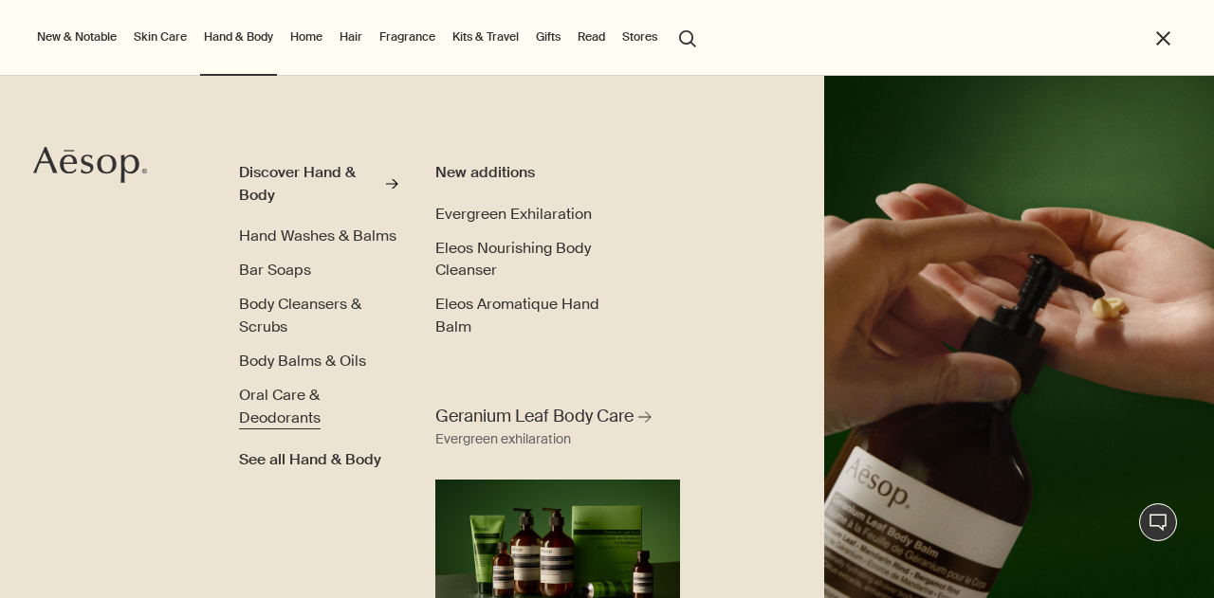
click at [305, 399] on span "Oral Care & Deodorants" at bounding box center [280, 406] width 82 height 43
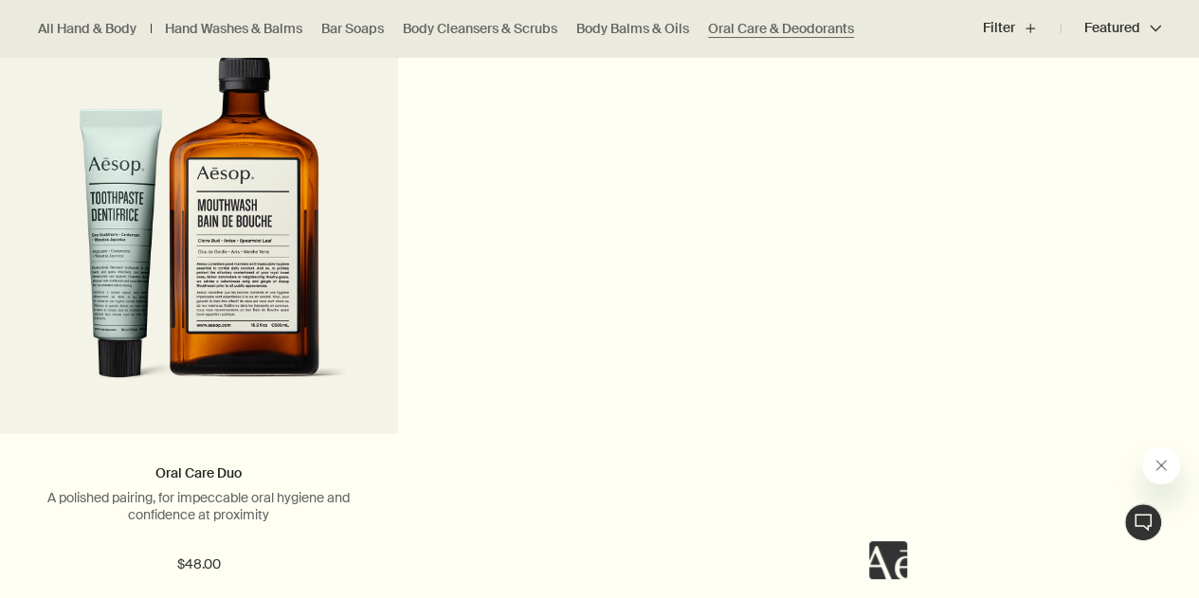
click at [1159, 472] on icon "Close message from Aesop" at bounding box center [1161, 465] width 15 height 15
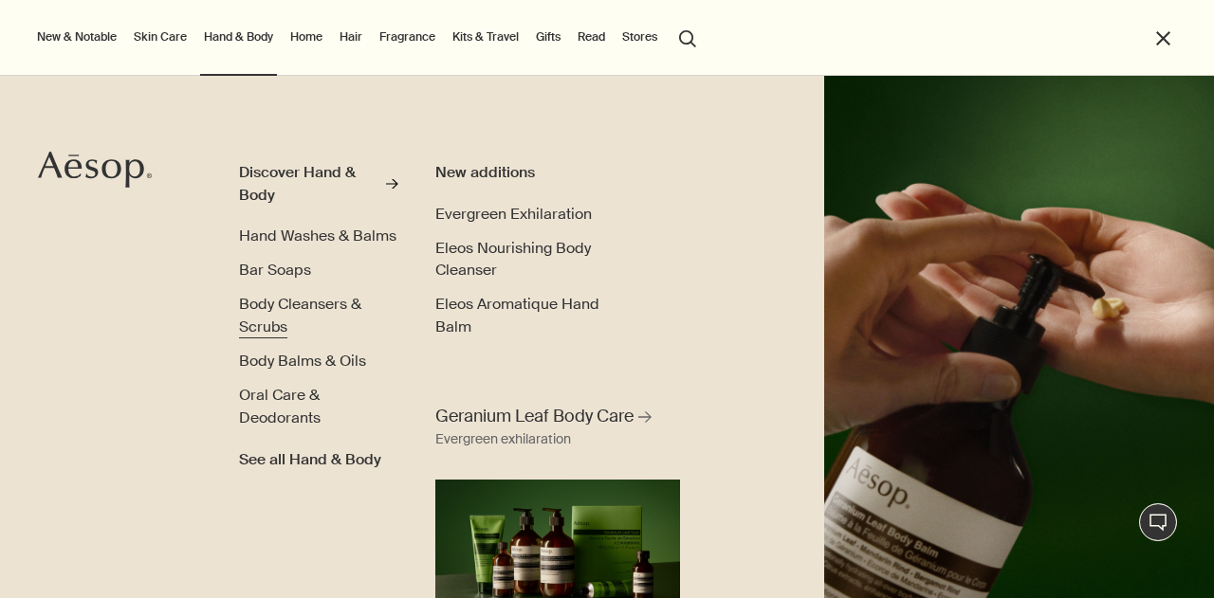
click at [315, 298] on span "Body Cleansers & Scrubs" at bounding box center [300, 315] width 122 height 43
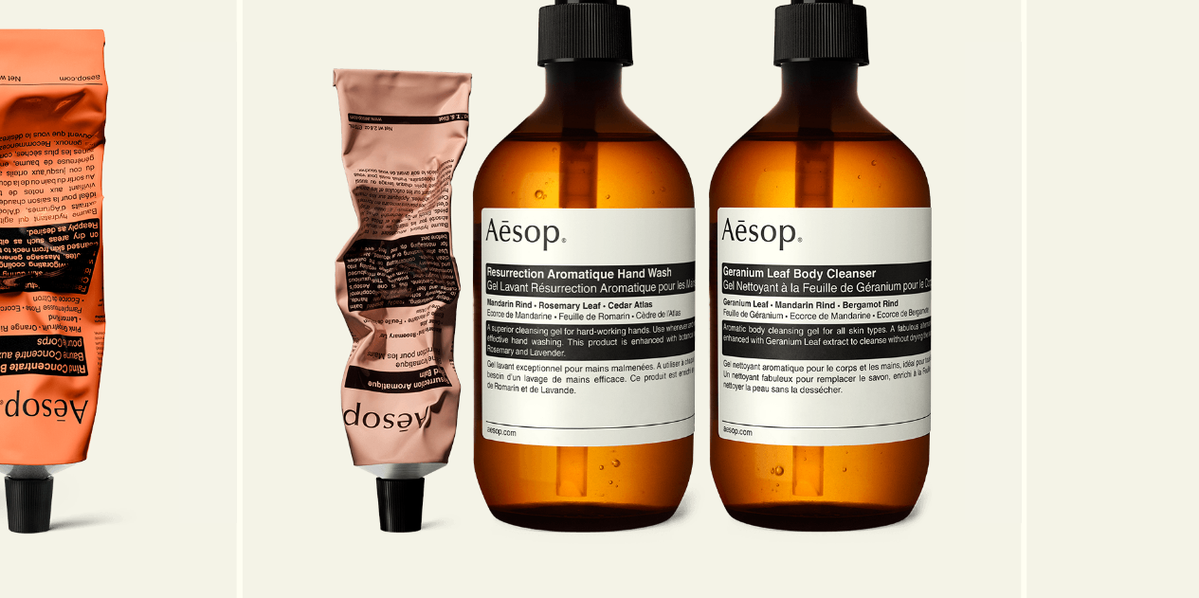
scroll to position [3270, 0]
